Goal: Find specific page/section: Find specific page/section

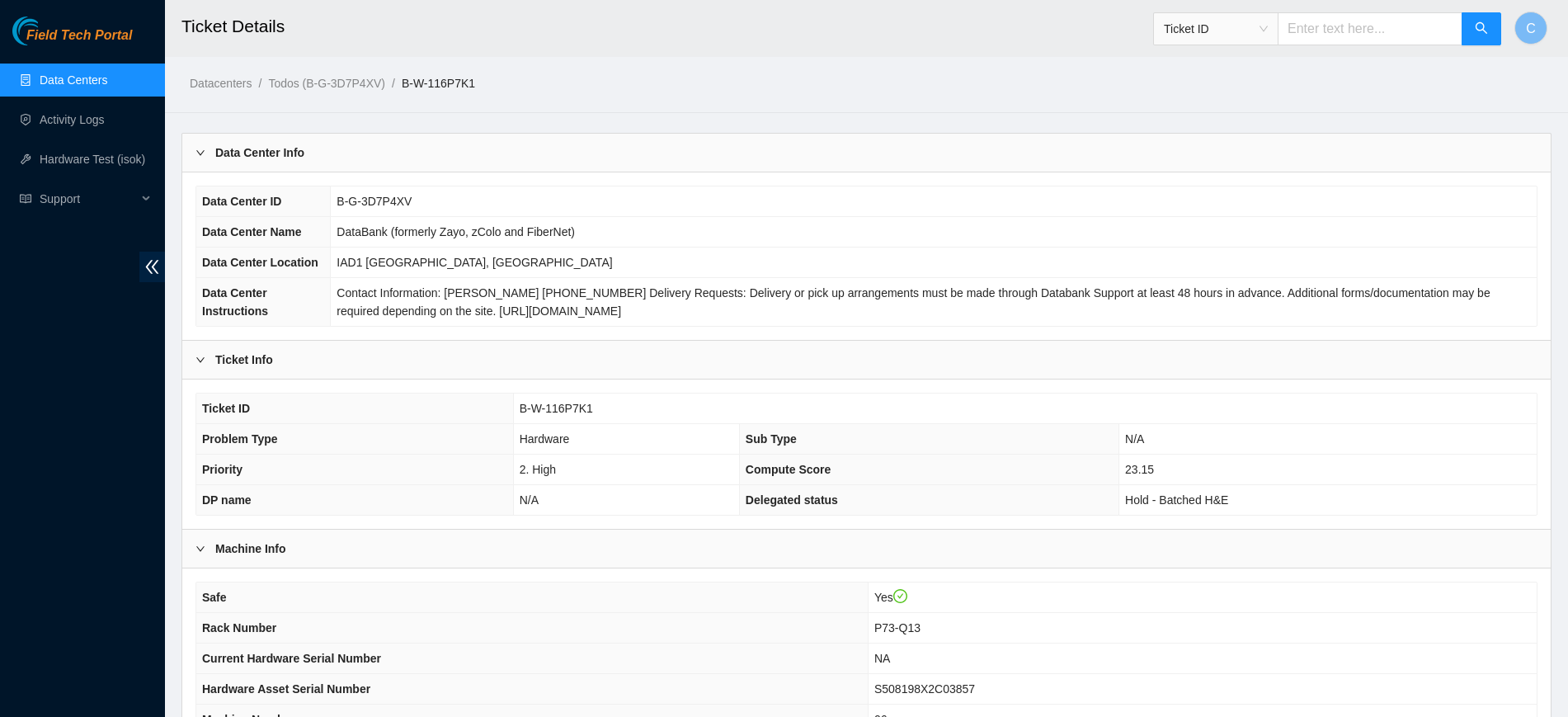
click at [107, 77] on link "Data Centers" at bounding box center [73, 80] width 68 height 13
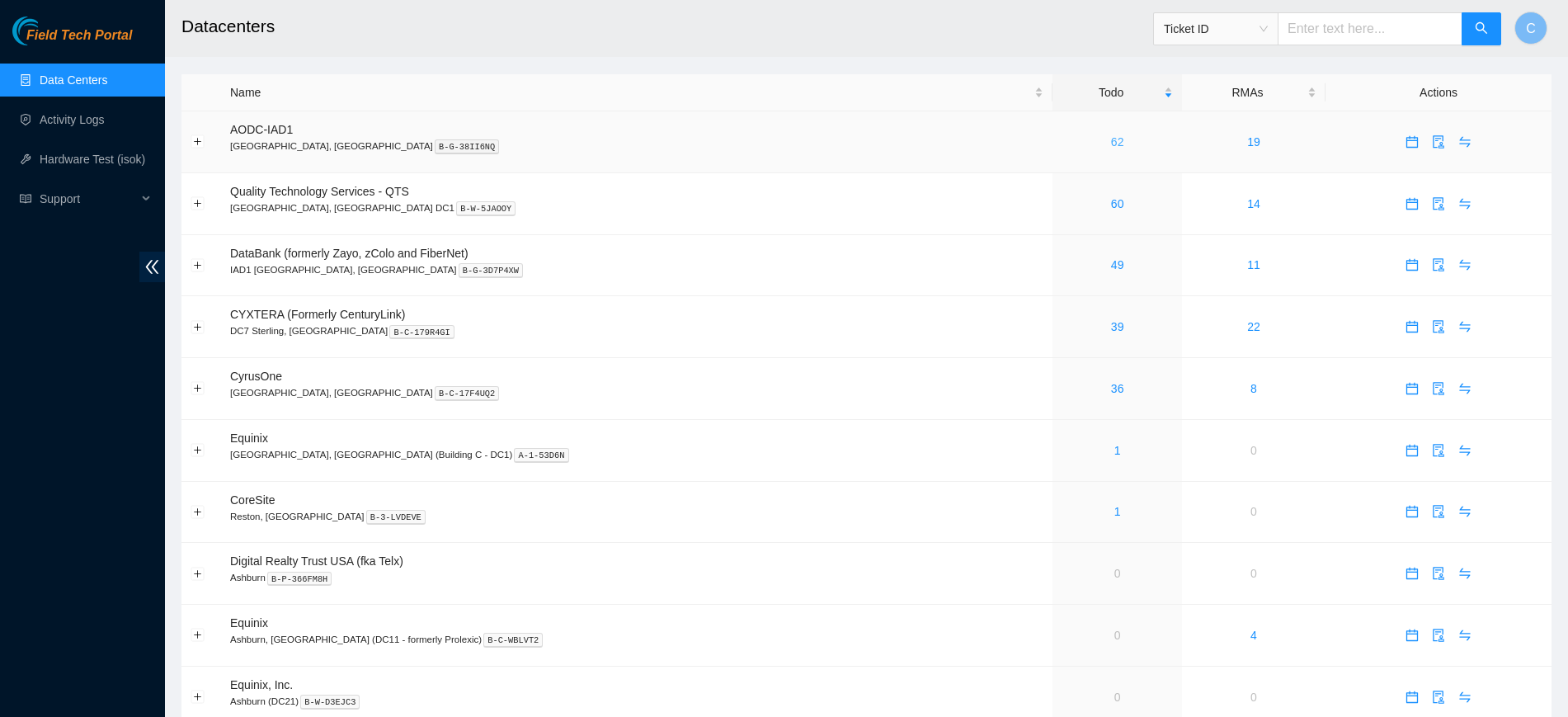
click at [1112, 139] on link "62" at bounding box center [1118, 141] width 14 height 13
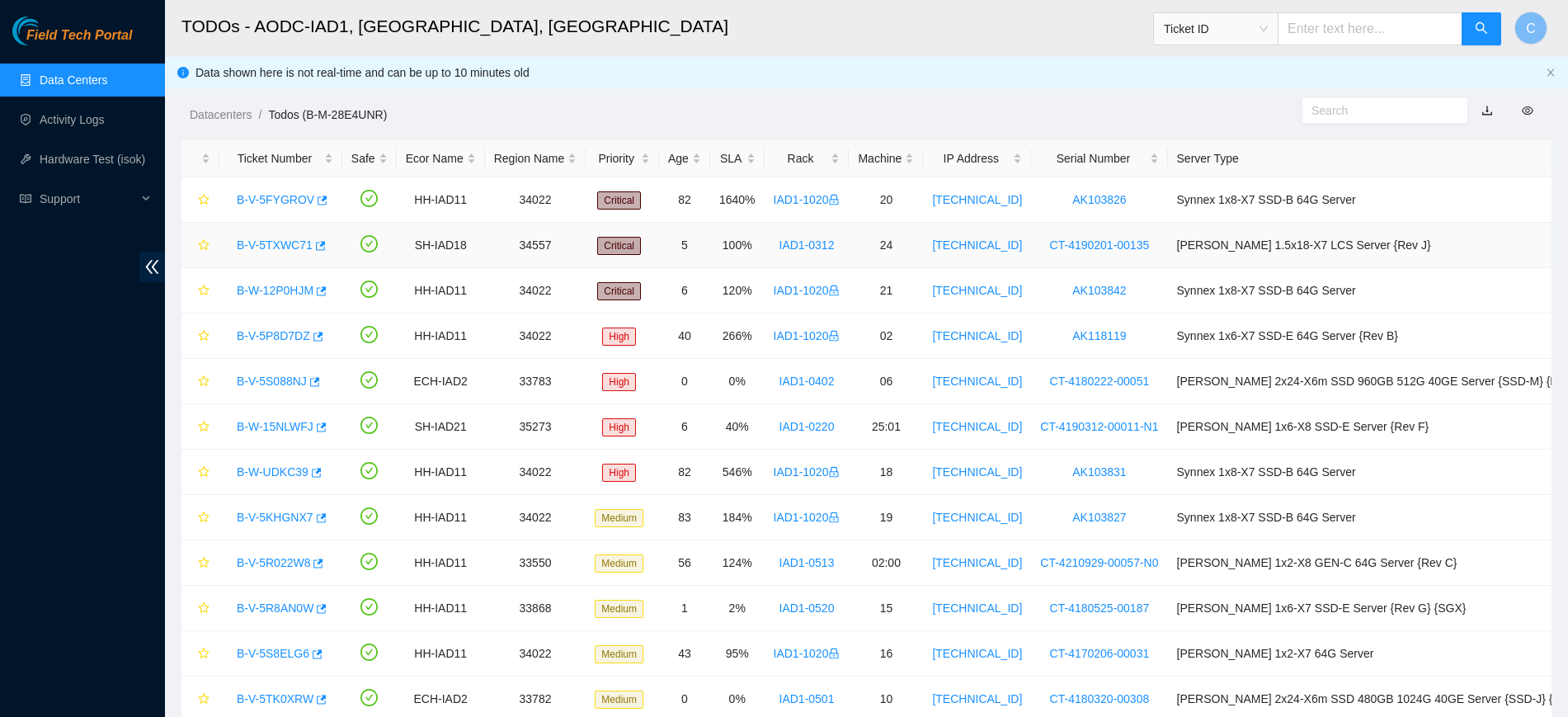
click at [257, 244] on link "B-V-5TXWC71" at bounding box center [275, 245] width 76 height 13
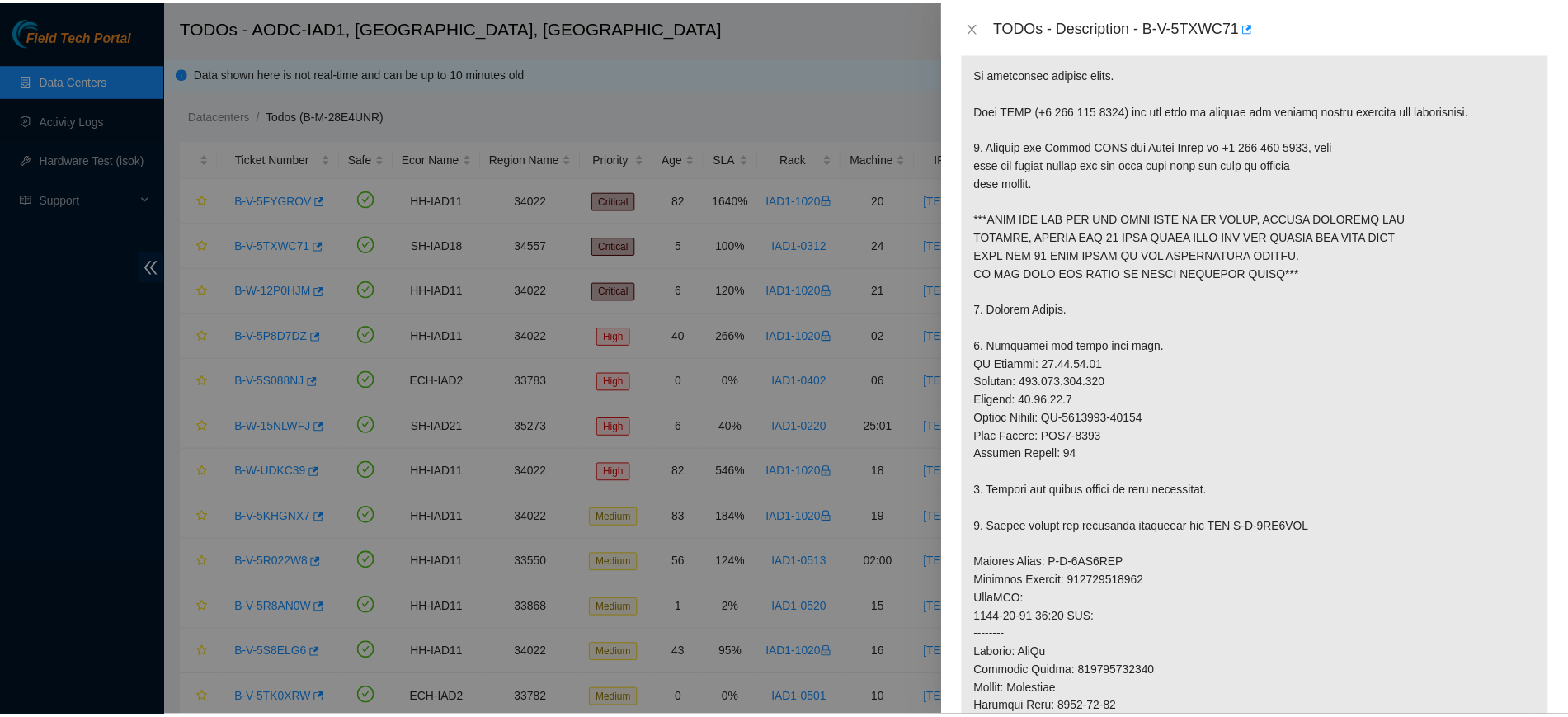
scroll to position [367, 0]
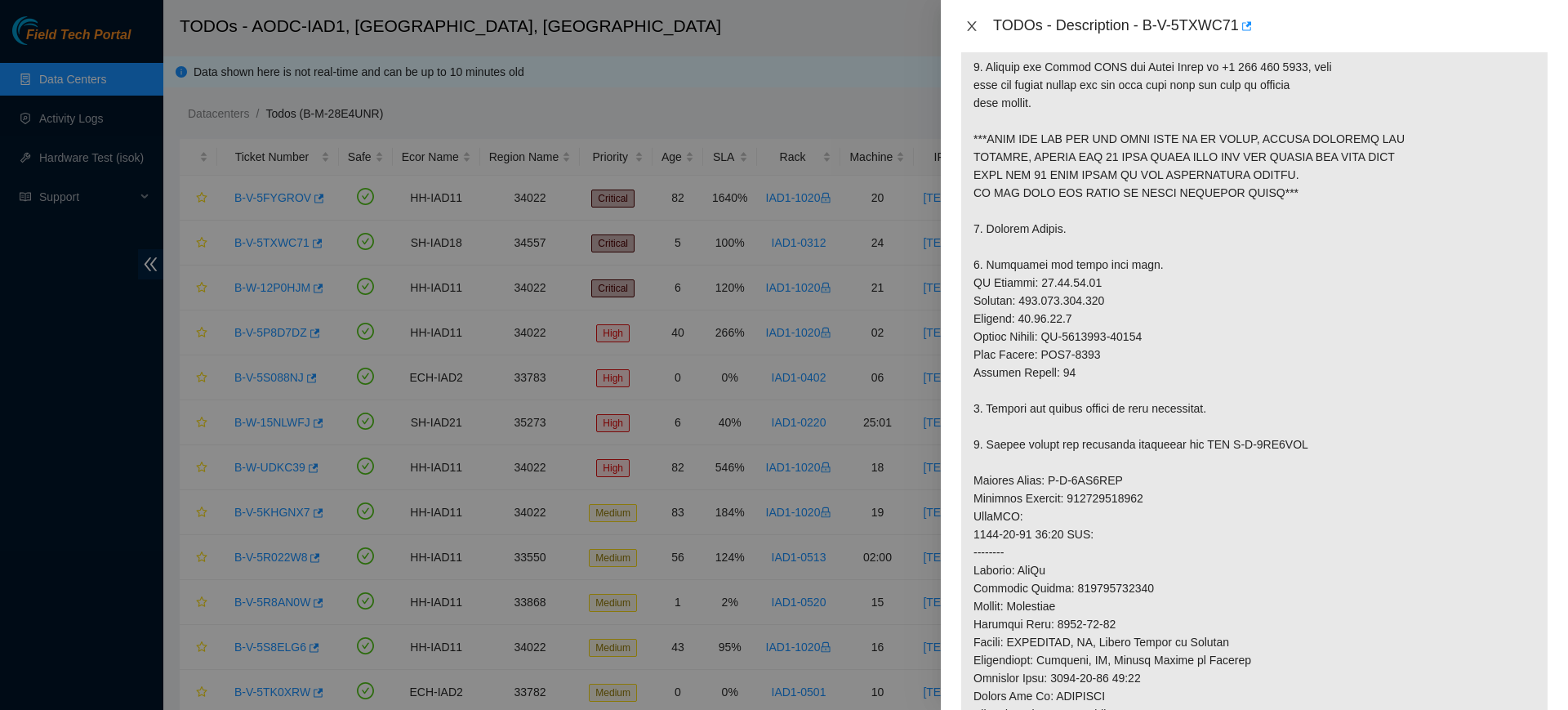
click at [970, 25] on icon "close" at bounding box center [971, 26] width 13 height 13
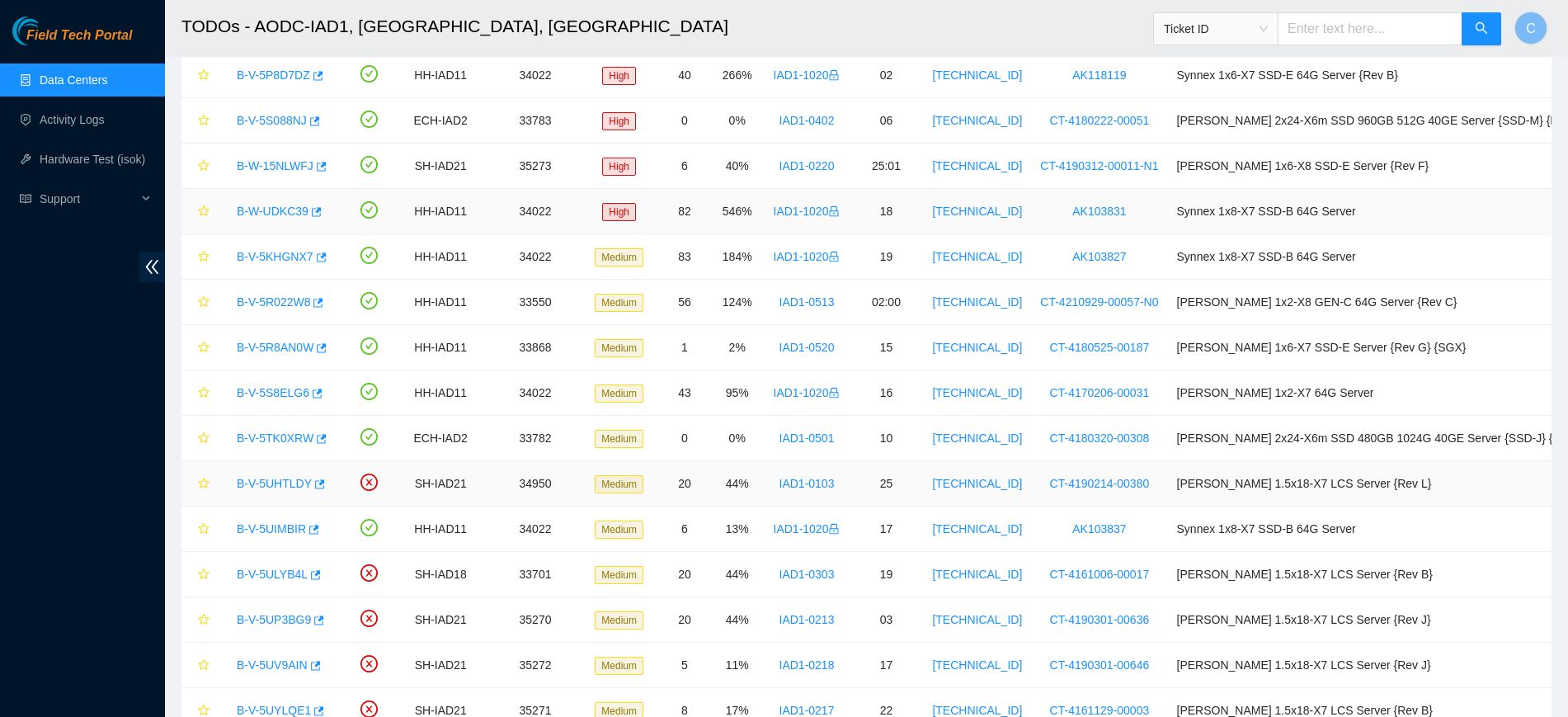
scroll to position [0, 0]
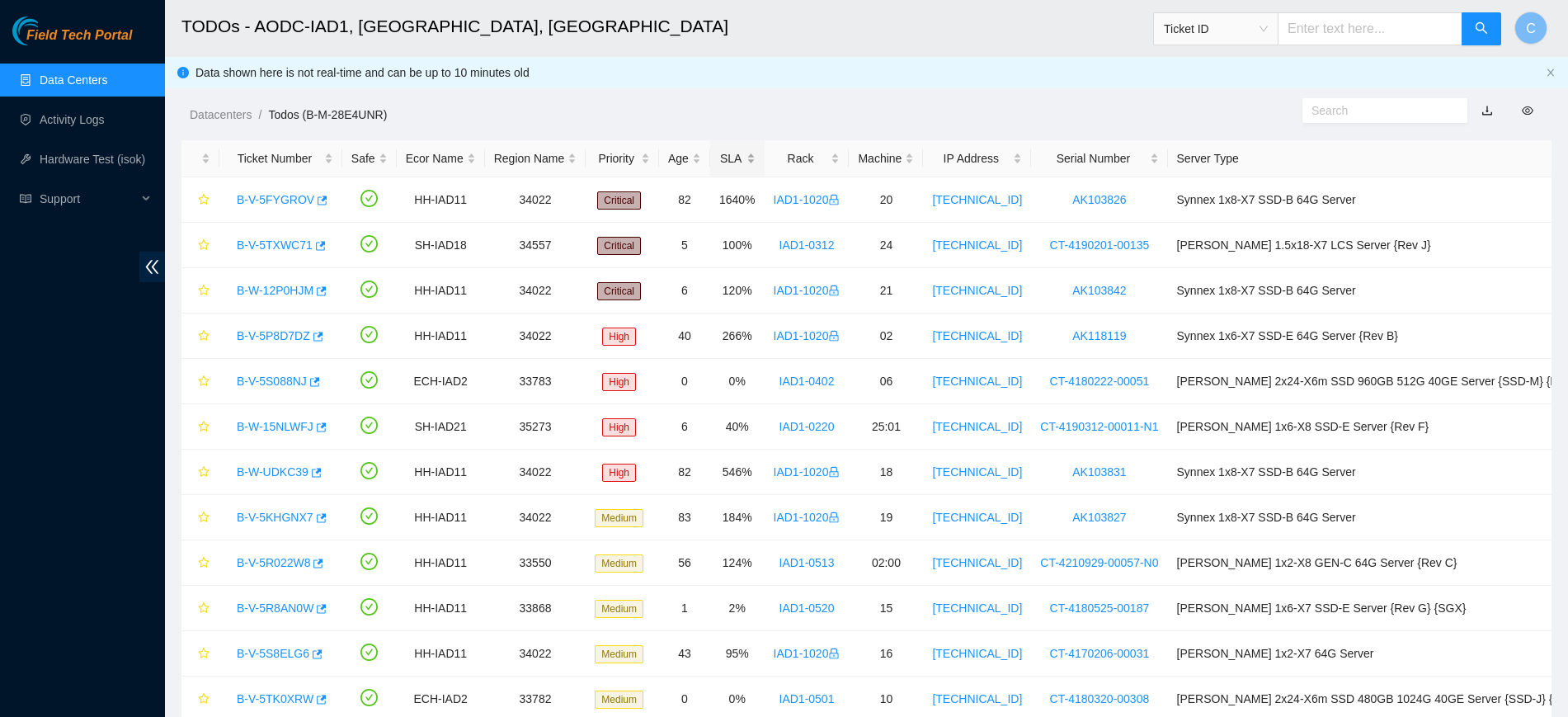
click at [743, 153] on div "SLA" at bounding box center [737, 158] width 36 height 18
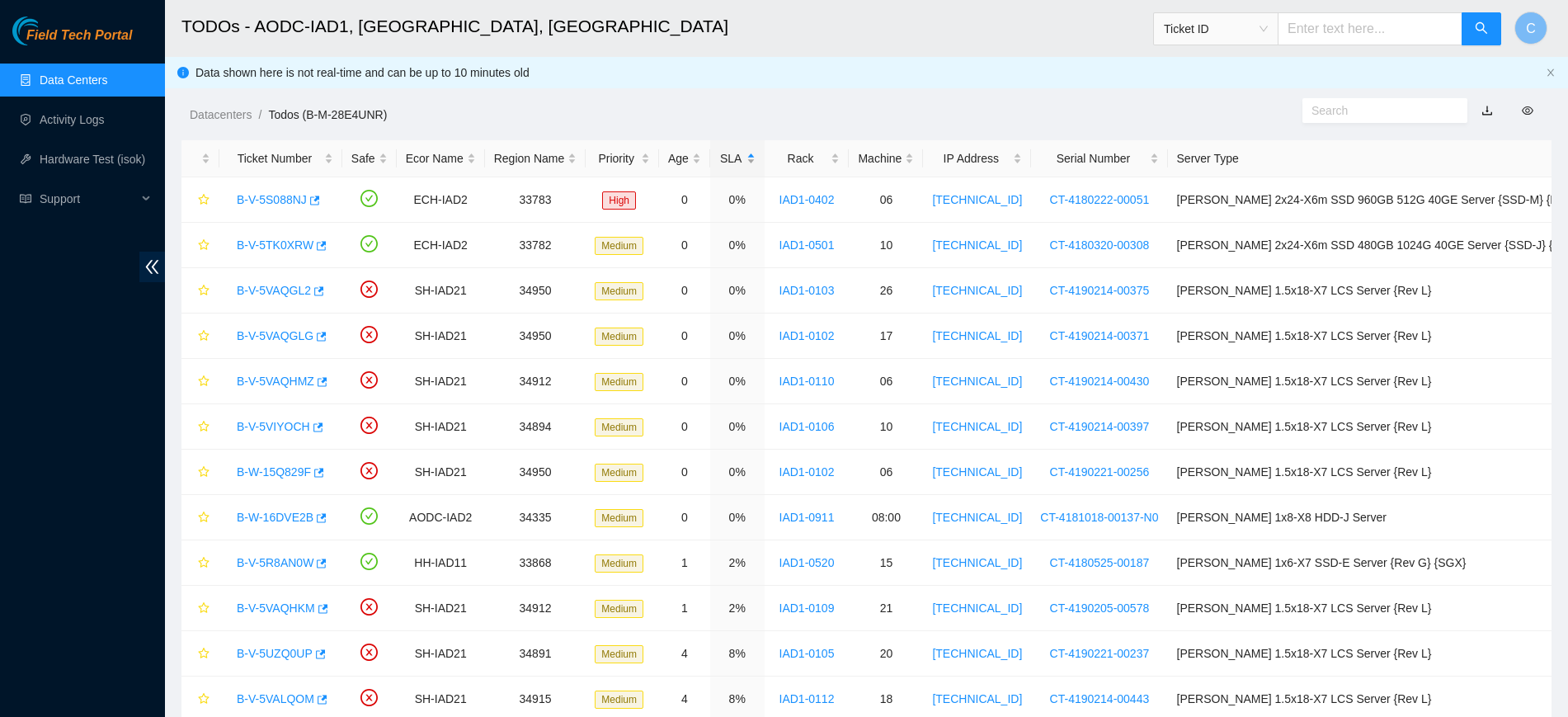
click at [743, 153] on div "SLA" at bounding box center [737, 158] width 36 height 18
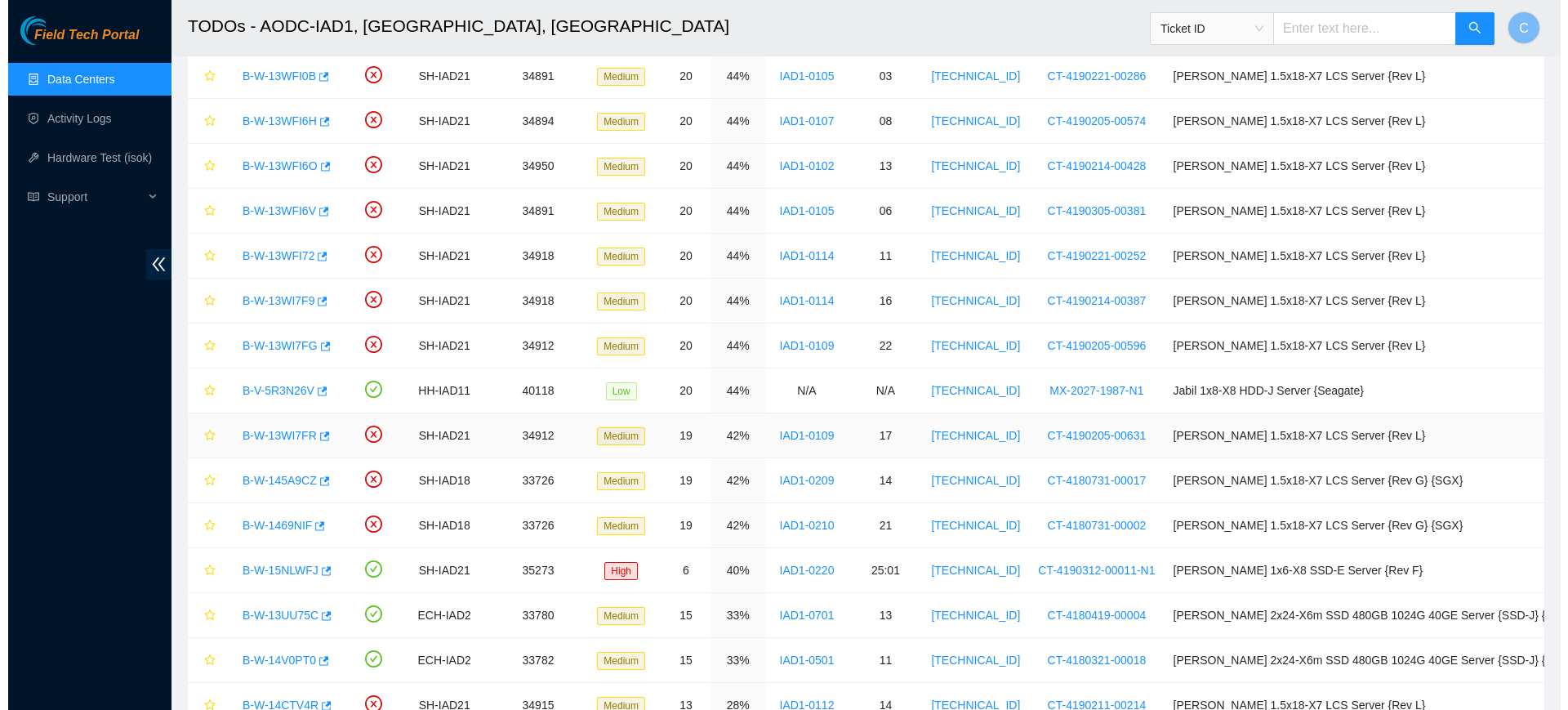
scroll to position [916, 0]
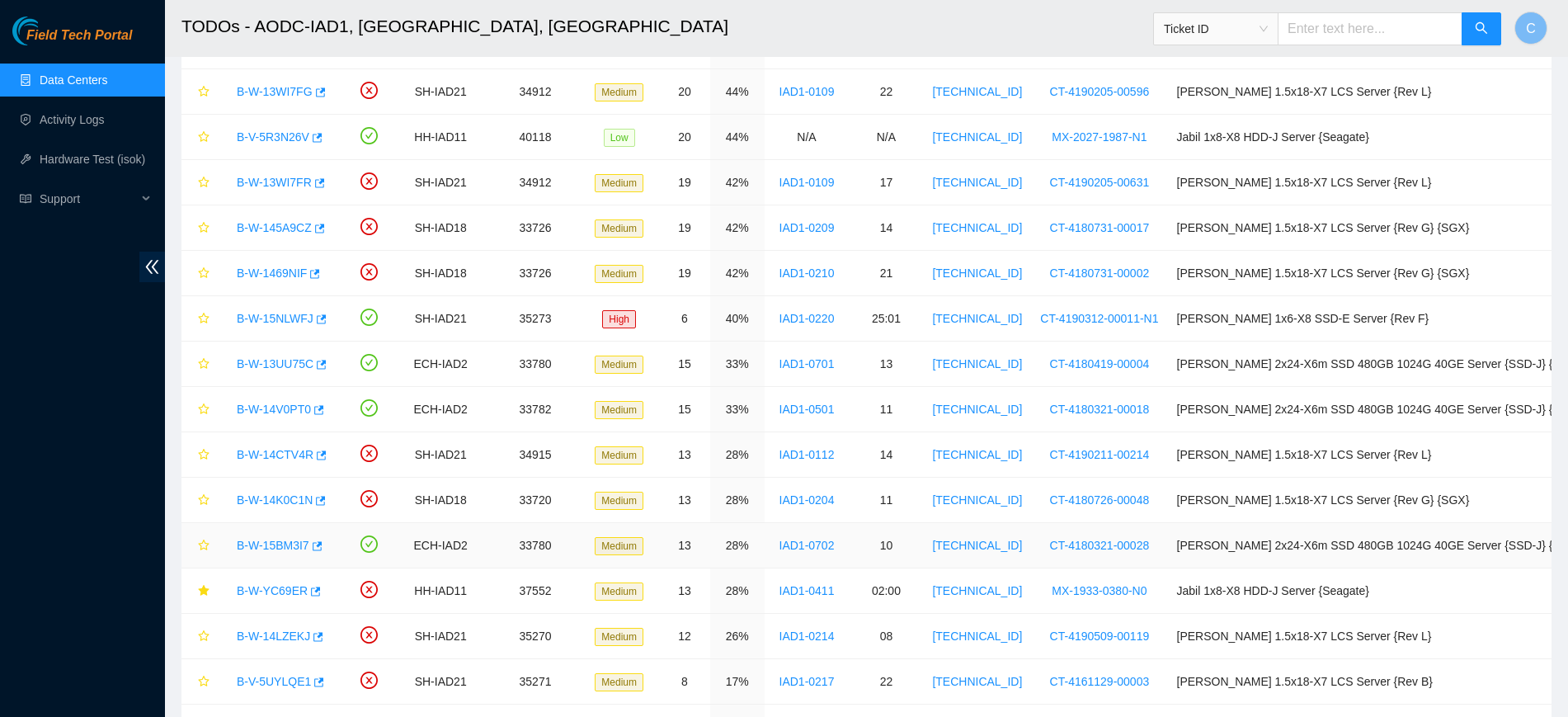
click at [266, 541] on link "B-W-15BM3I7" at bounding box center [273, 545] width 73 height 13
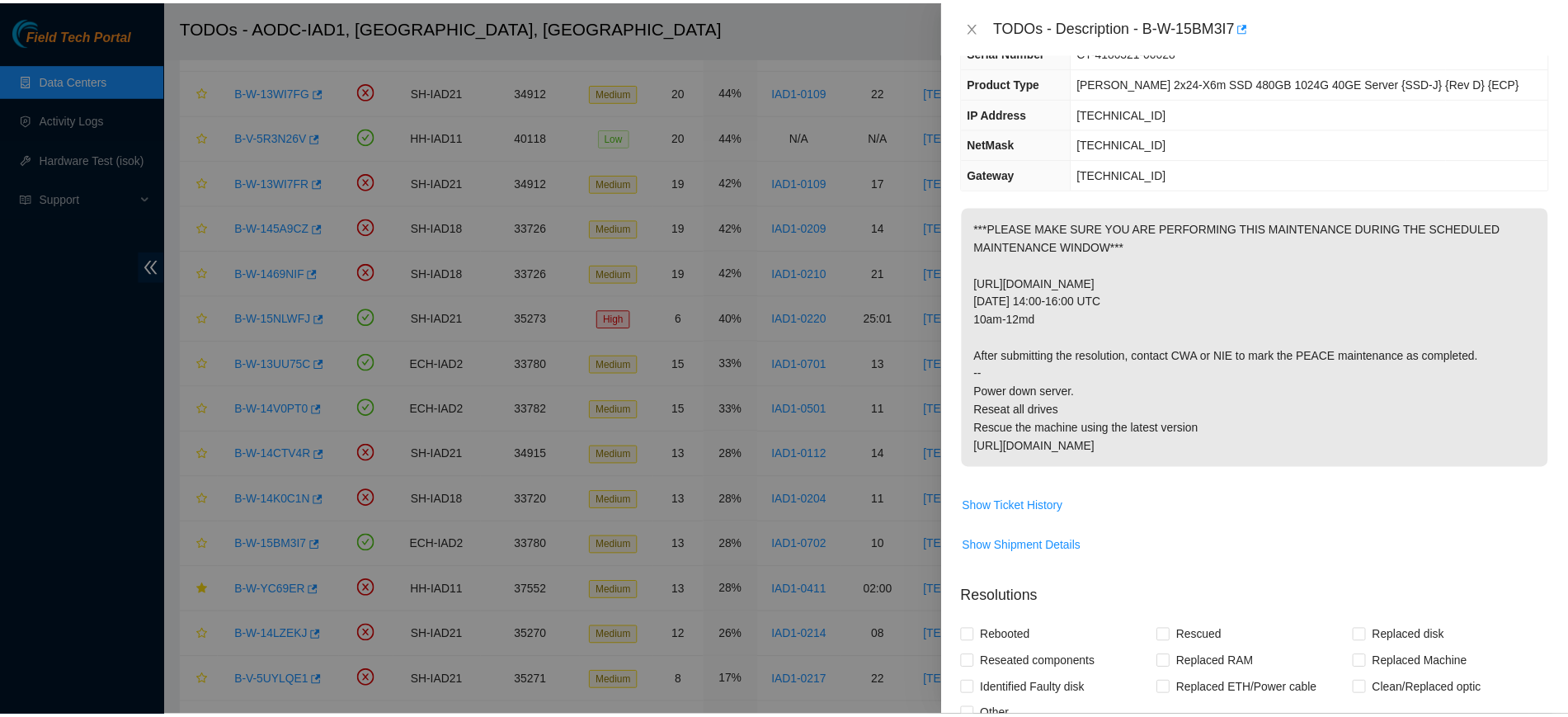
scroll to position [94, 0]
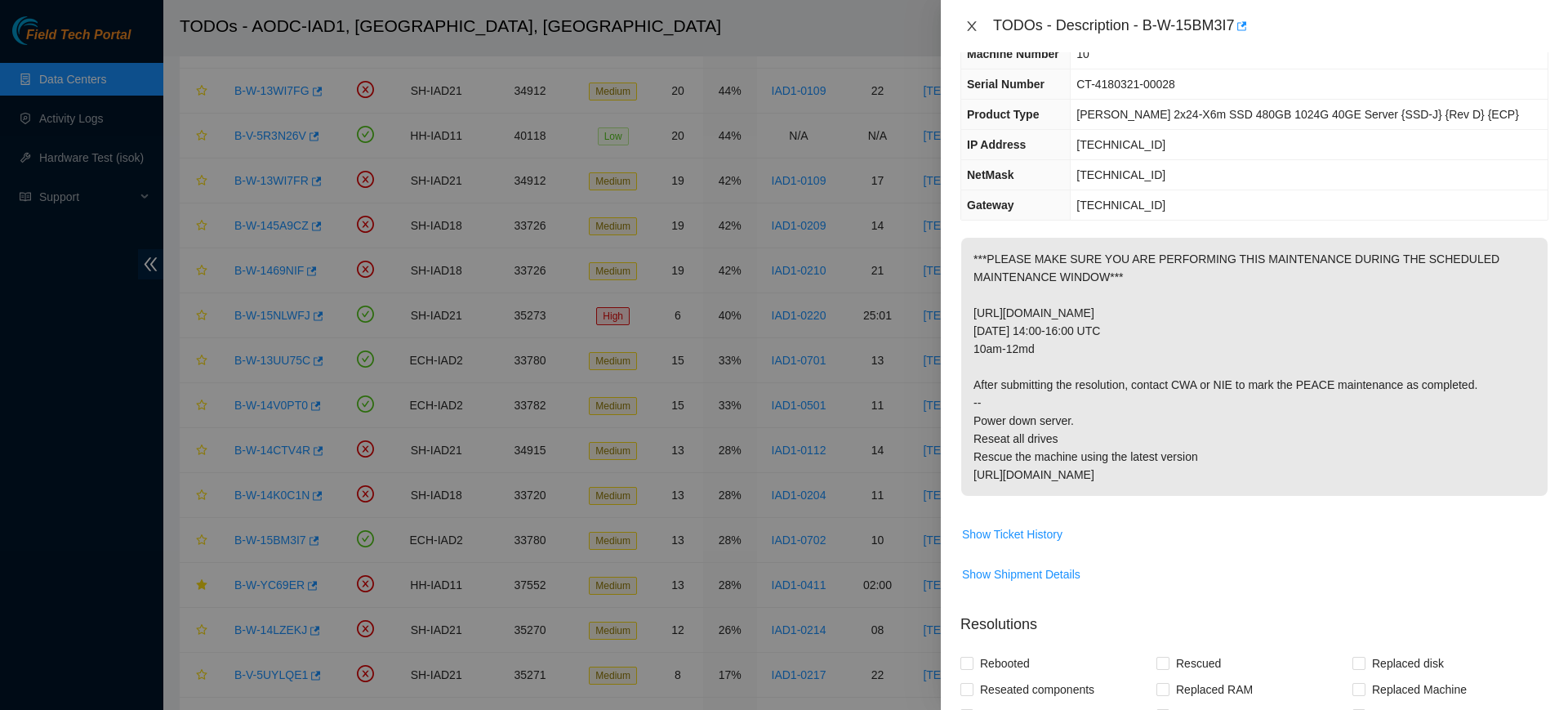
click at [974, 26] on icon "close" at bounding box center [971, 26] width 13 height 13
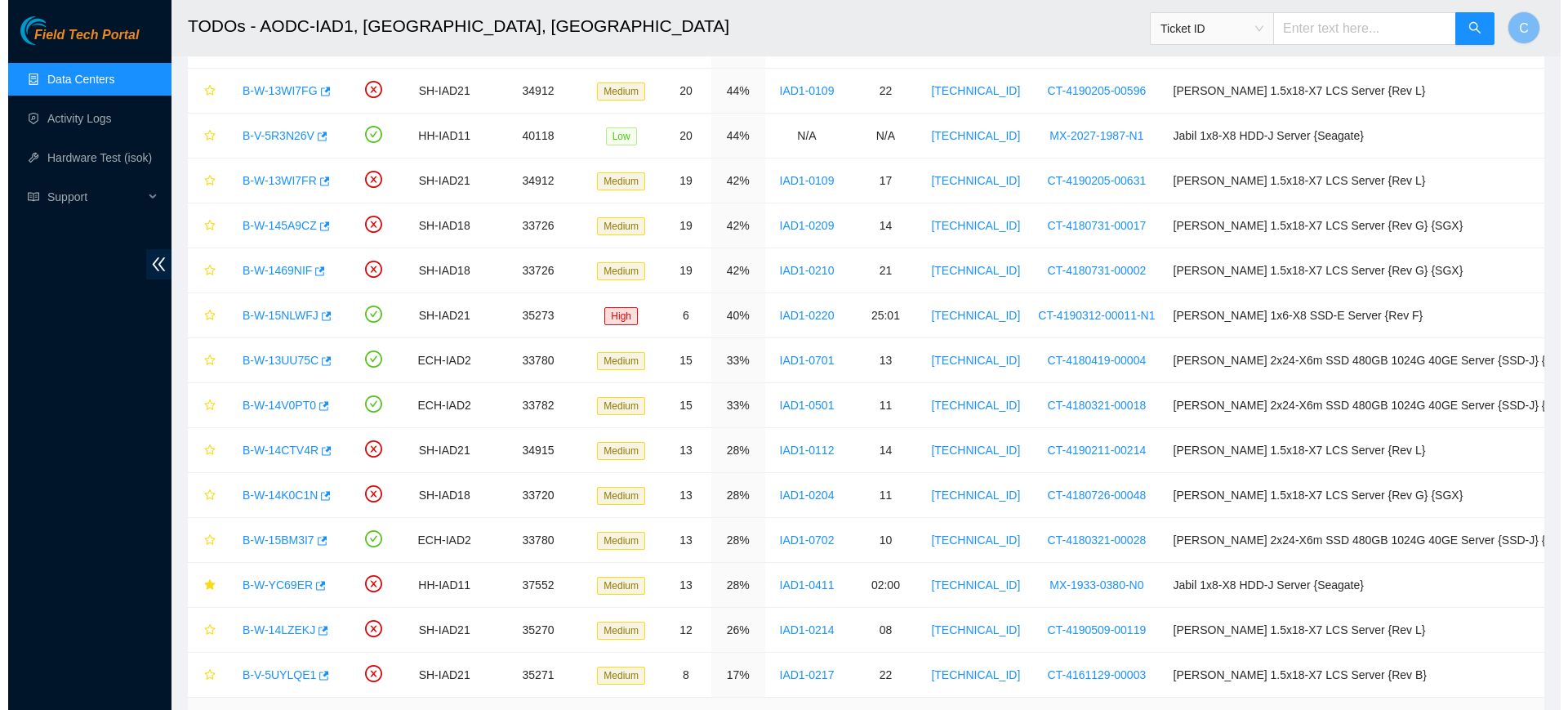
scroll to position [130, 0]
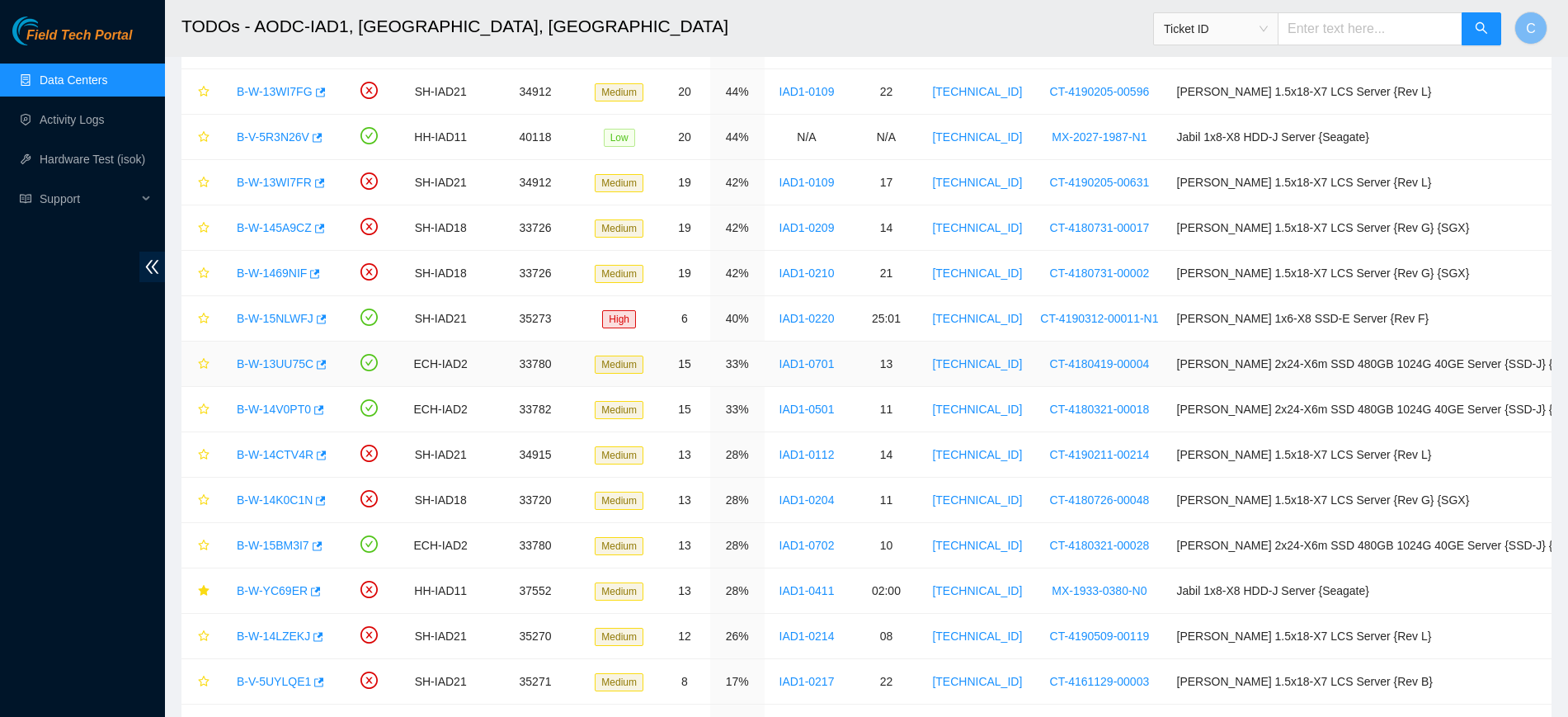
click at [268, 358] on link "B-W-13UU75C" at bounding box center [275, 363] width 77 height 13
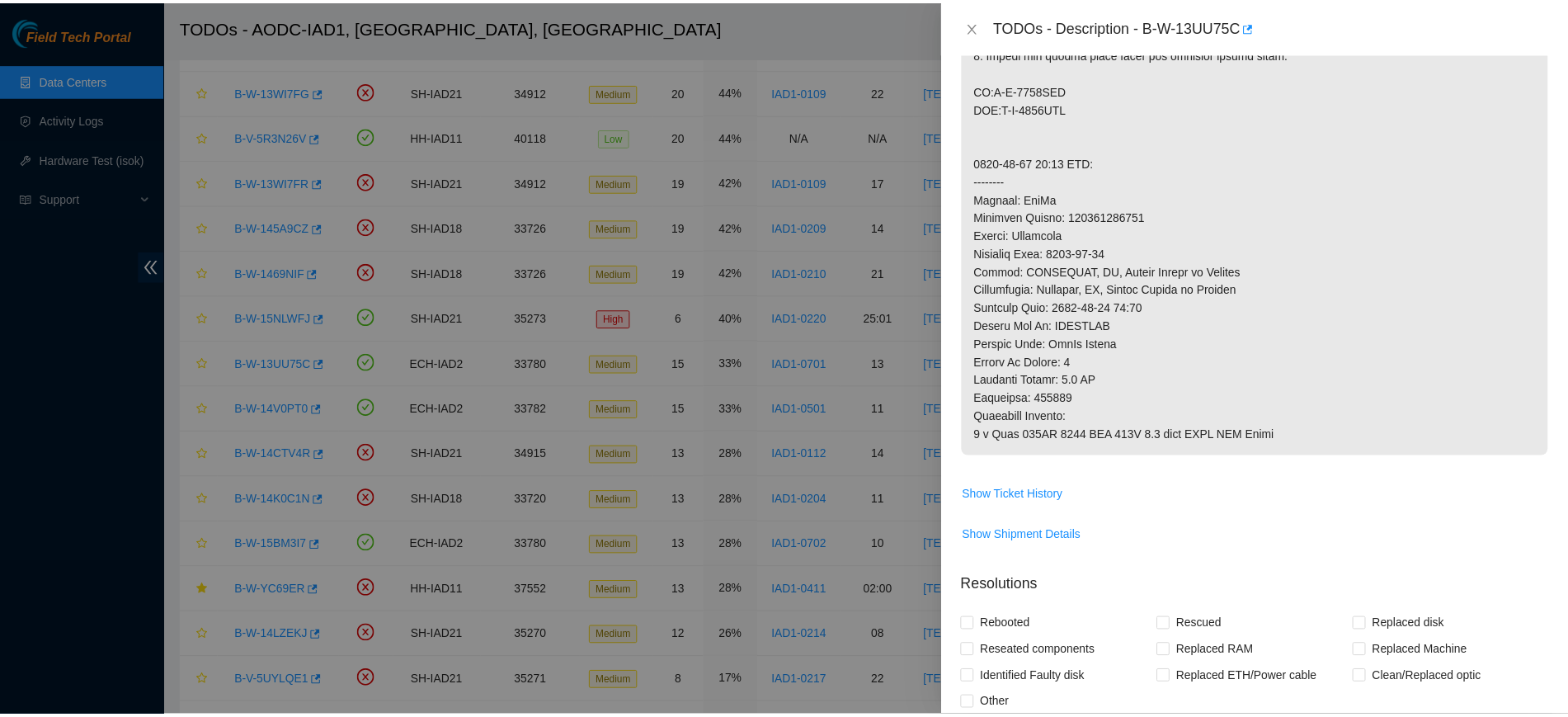
scroll to position [682, 0]
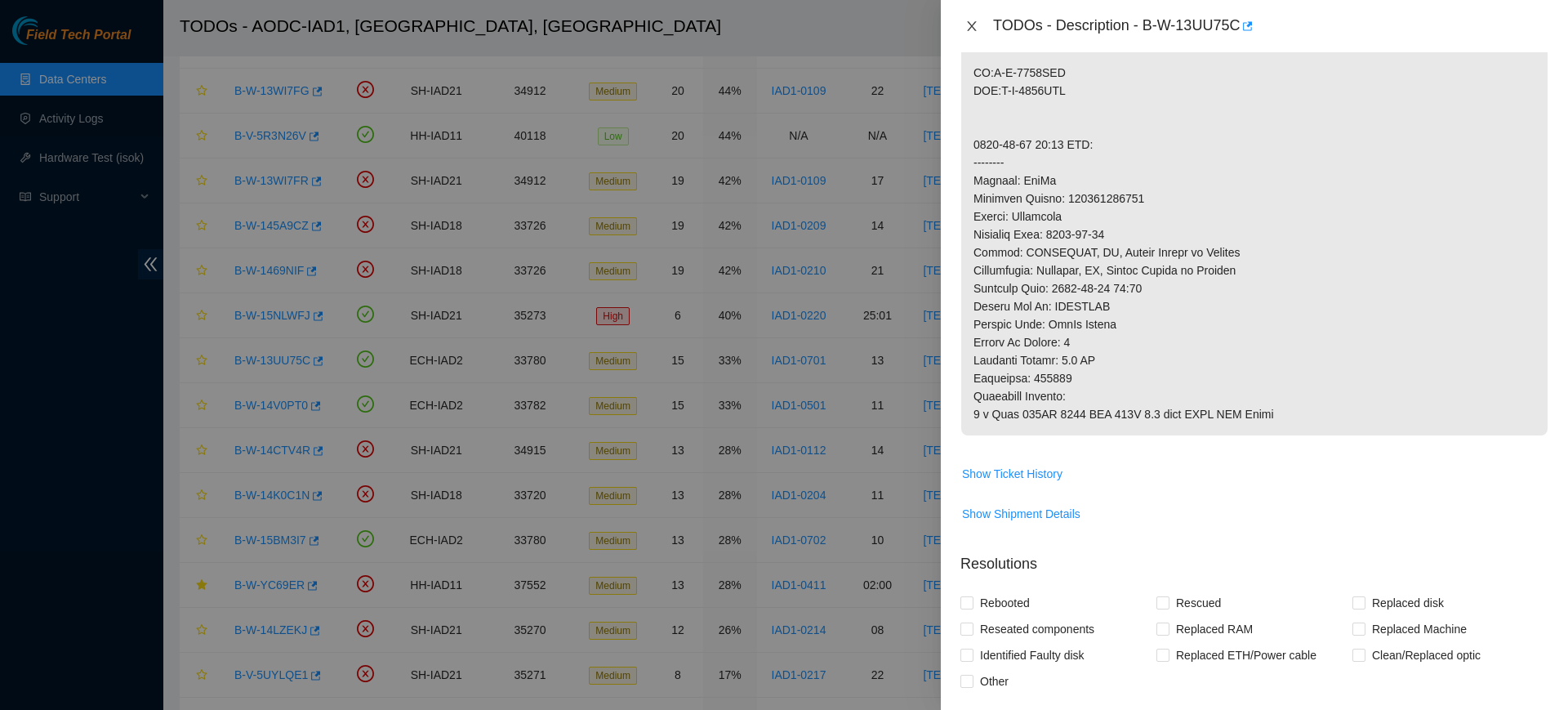
click at [969, 29] on icon "close" at bounding box center [971, 26] width 9 height 10
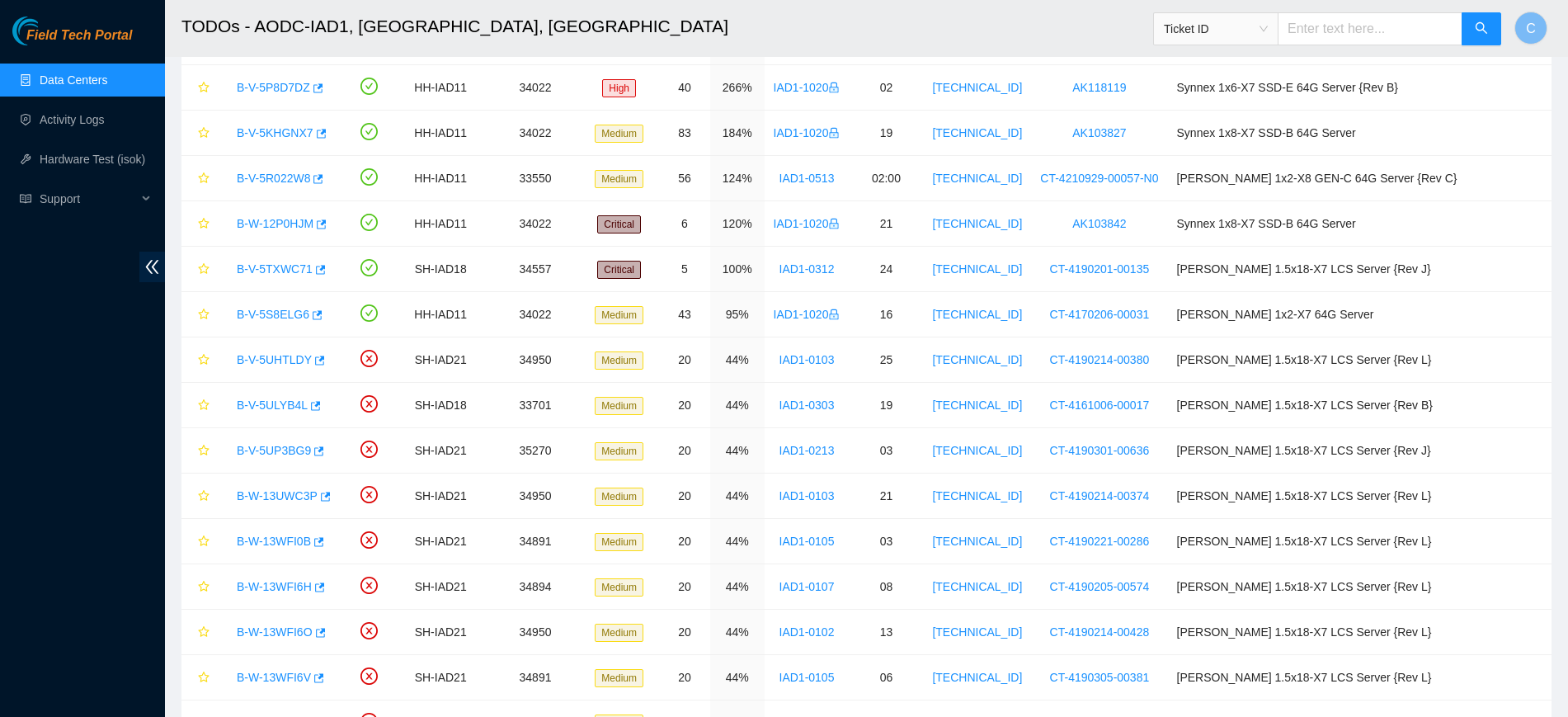
scroll to position [0, 0]
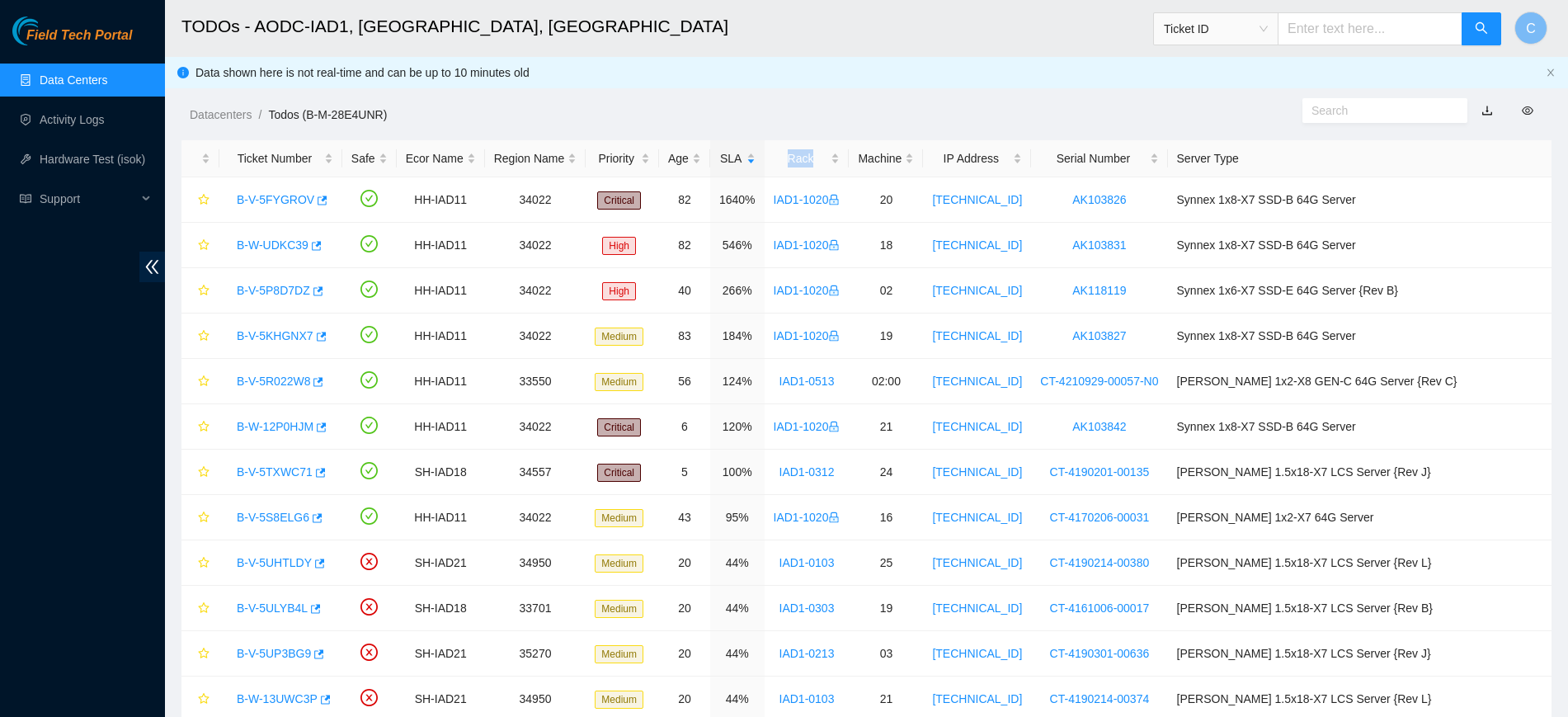
click at [93, 74] on link "Data Centers" at bounding box center [73, 80] width 68 height 13
